Goal: Navigation & Orientation: Find specific page/section

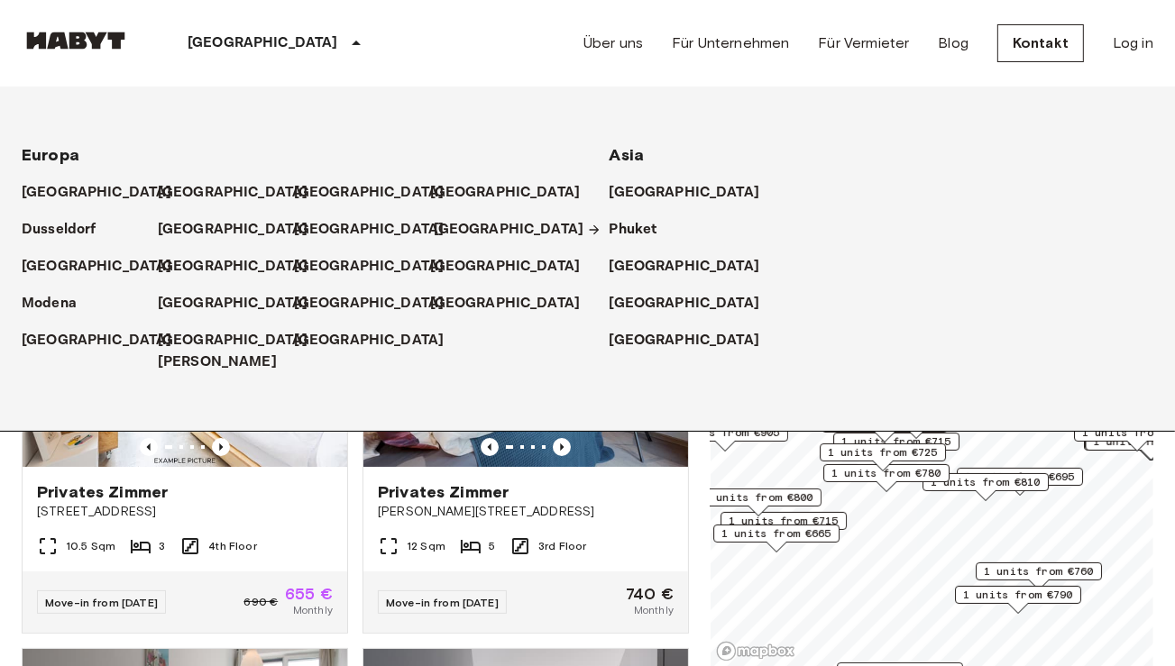
click at [446, 232] on p "[GEOGRAPHIC_DATA]" at bounding box center [509, 230] width 151 height 22
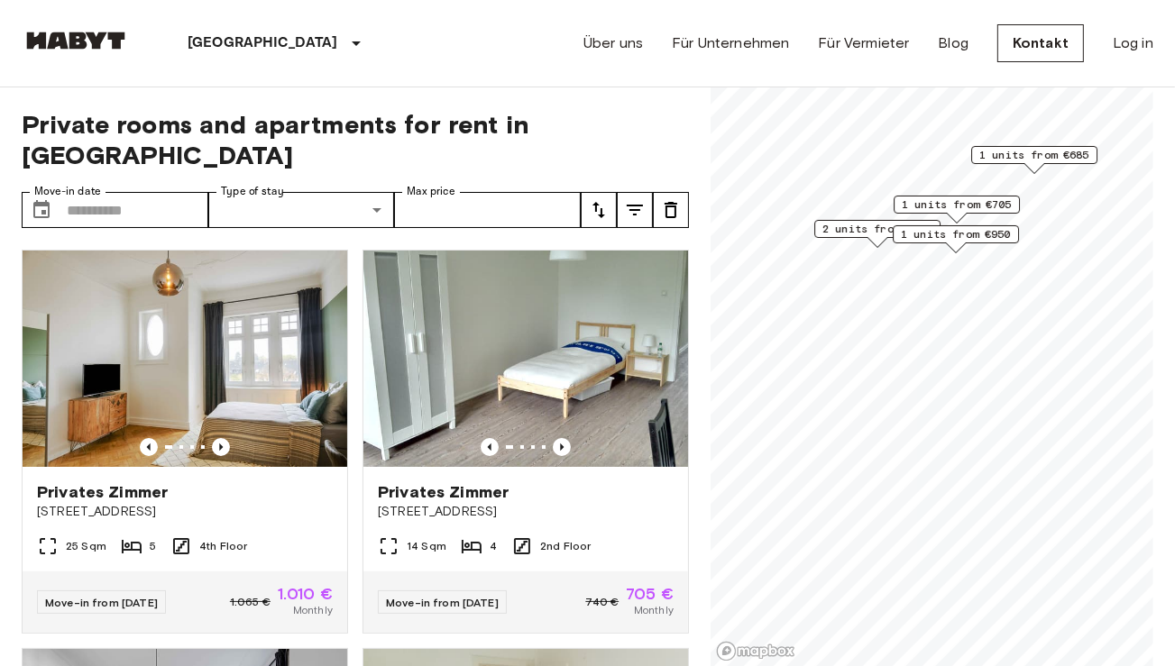
click at [652, 48] on div "Über uns Für Unternehmen Für Vermieter Blog Kontakt Log in" at bounding box center [868, 43] width 570 height 87
click at [630, 44] on link "Über uns" at bounding box center [612, 43] width 59 height 22
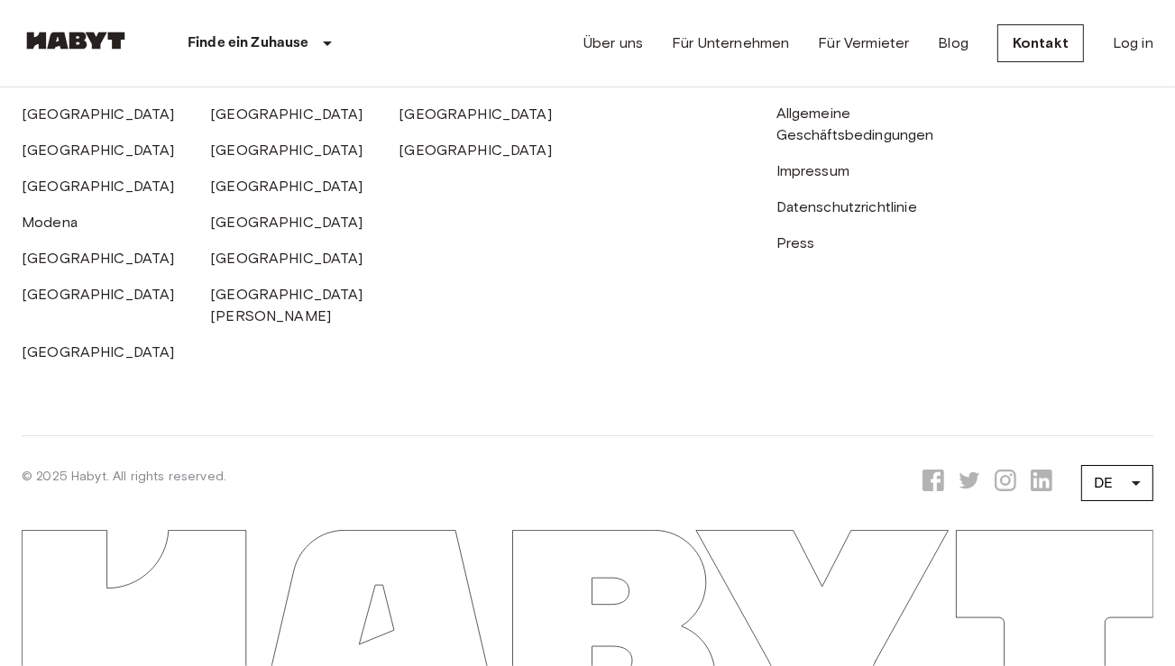
scroll to position [6060, 0]
click at [831, 179] on link "Impressum" at bounding box center [812, 170] width 73 height 17
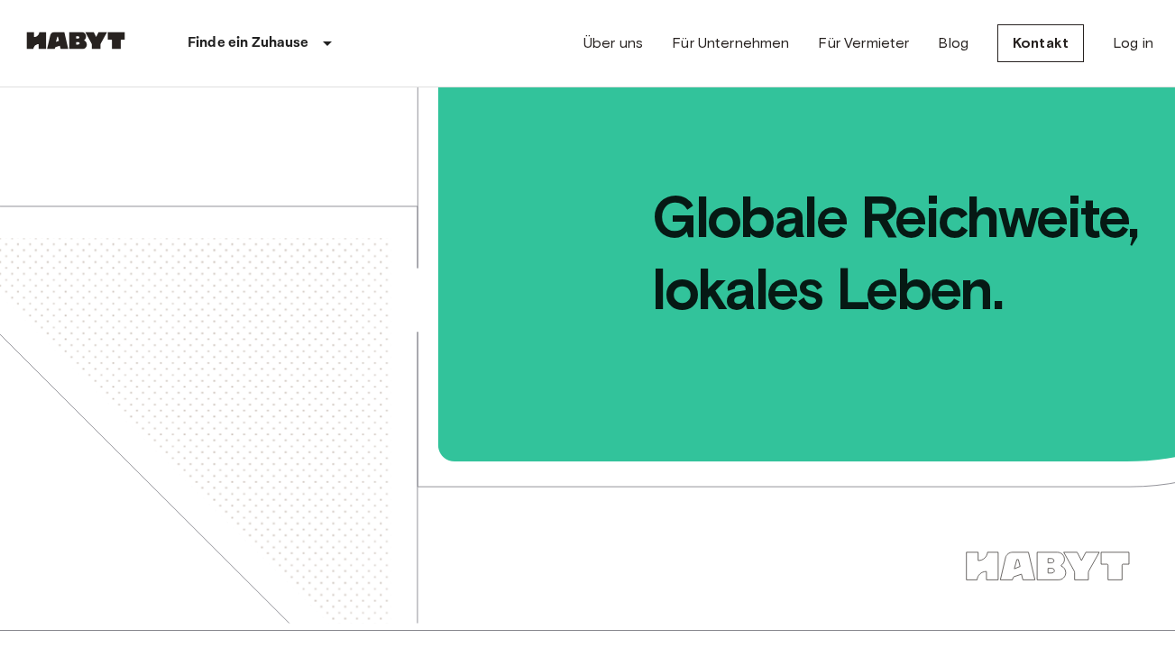
scroll to position [4641, 0]
